Goal: Transaction & Acquisition: Purchase product/service

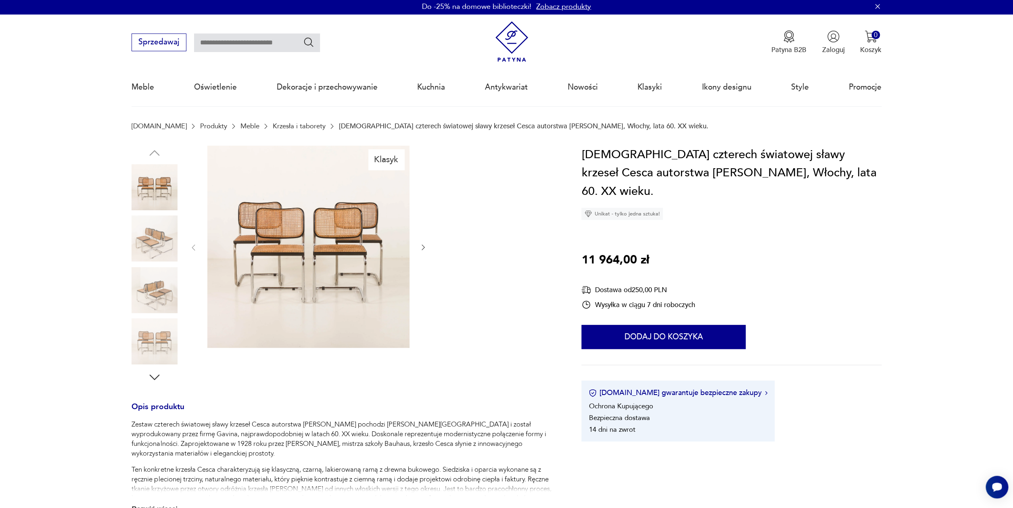
click at [144, 248] on img at bounding box center [154, 238] width 46 height 46
